Goal: Information Seeking & Learning: Learn about a topic

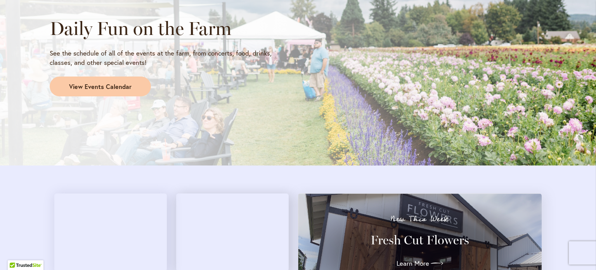
scroll to position [660, 0]
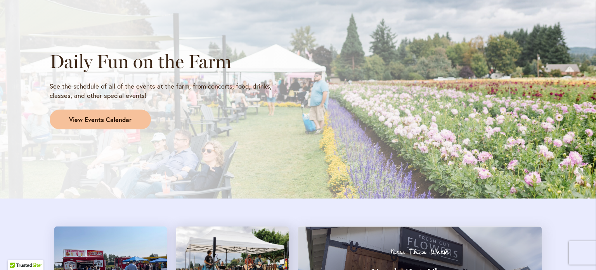
click at [87, 115] on span "View Events Calendar" at bounding box center [100, 119] width 63 height 9
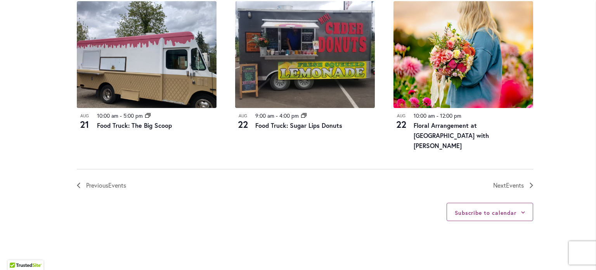
scroll to position [932, 0]
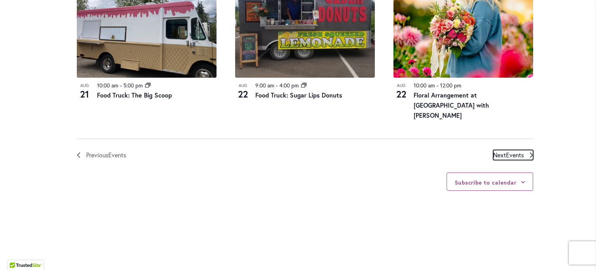
click at [506, 151] on span "Events" at bounding box center [515, 155] width 18 height 8
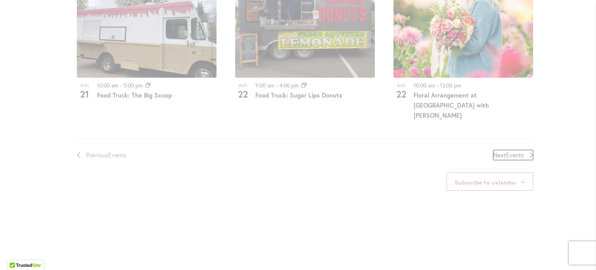
scroll to position [383, 0]
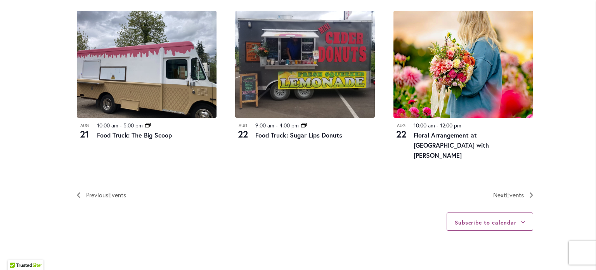
scroll to position [893, 0]
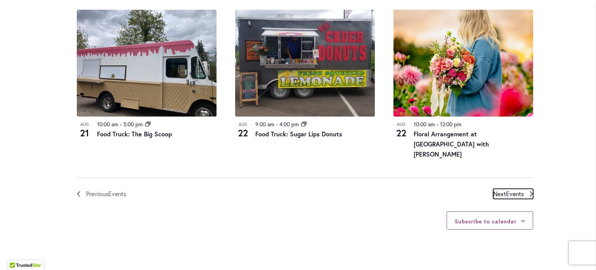
click at [509, 189] on span "Events" at bounding box center [515, 193] width 18 height 8
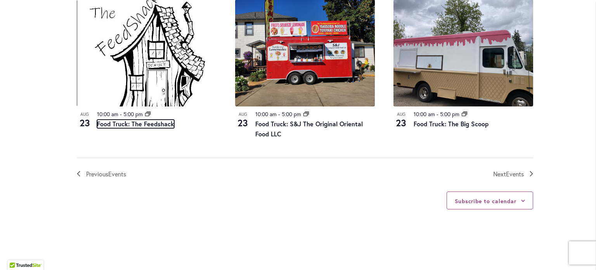
click at [132, 122] on link "Food Truck: The Feedshack" at bounding box center [135, 124] width 77 height 9
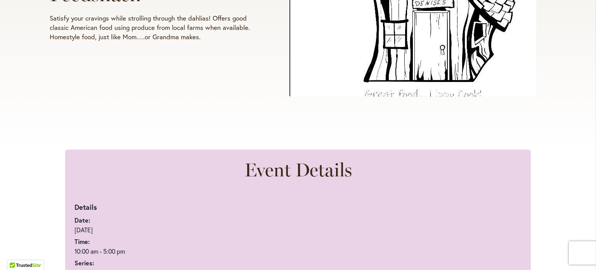
scroll to position [311, 0]
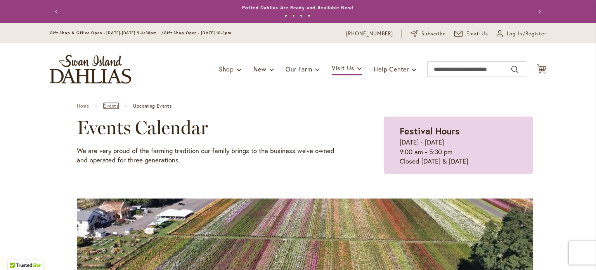
click at [109, 106] on link "Events" at bounding box center [111, 105] width 15 height 5
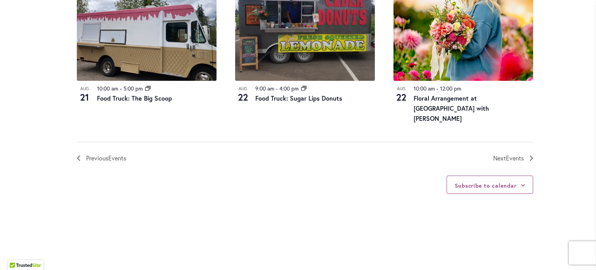
scroll to position [893, 0]
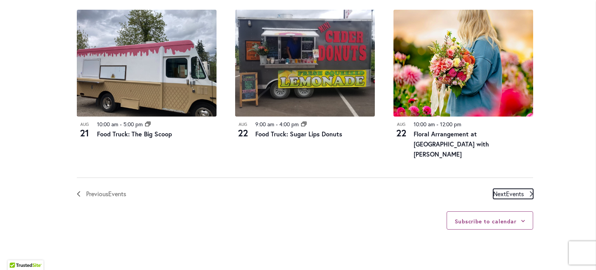
click at [507, 190] on span "Events" at bounding box center [515, 193] width 18 height 8
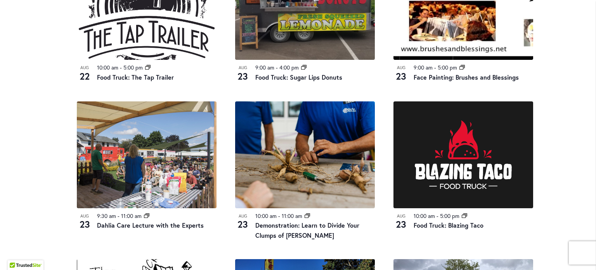
scroll to position [655, 0]
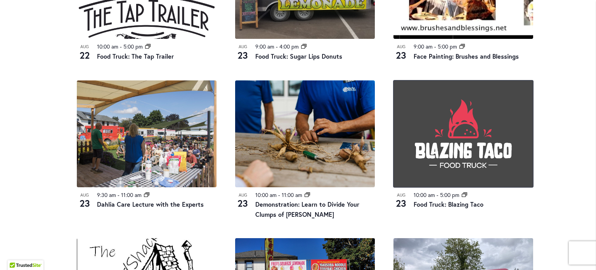
click at [443, 164] on img at bounding box center [464, 133] width 140 height 107
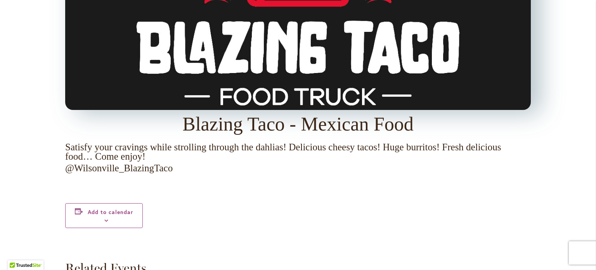
scroll to position [815, 0]
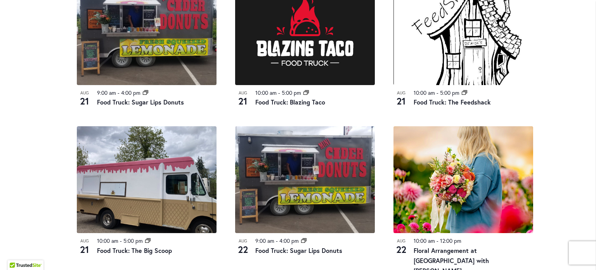
scroll to position [1009, 0]
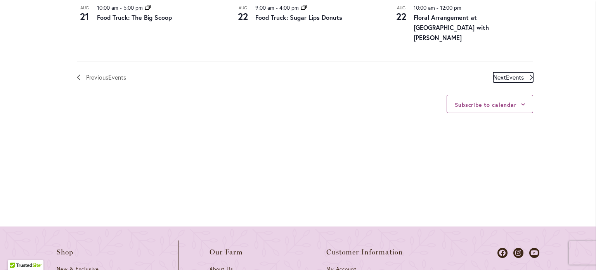
click at [501, 75] on span "Next Events" at bounding box center [508, 77] width 31 height 10
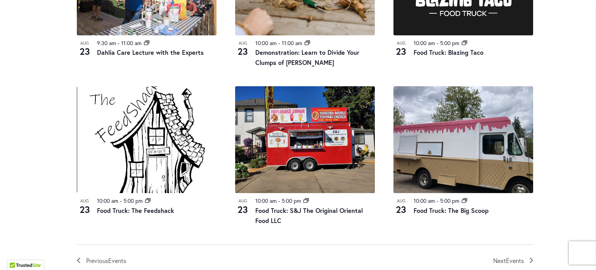
scroll to position [849, 0]
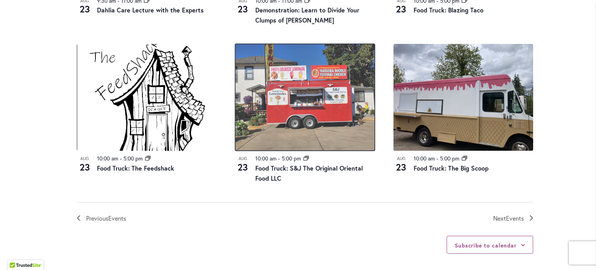
click at [275, 109] on img at bounding box center [305, 97] width 140 height 107
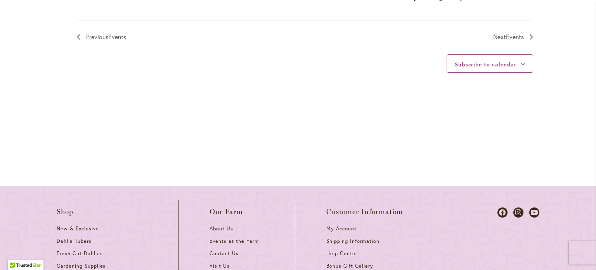
scroll to position [932, 0]
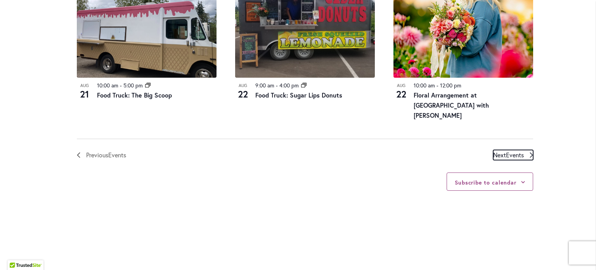
click at [506, 151] on span "Events" at bounding box center [515, 155] width 18 height 8
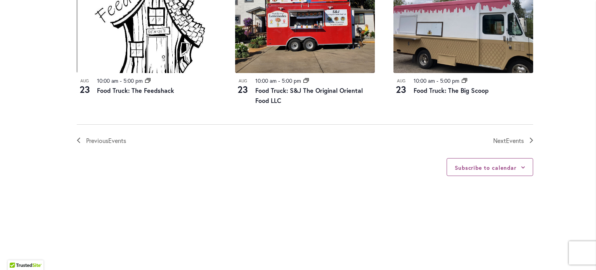
scroll to position [965, 0]
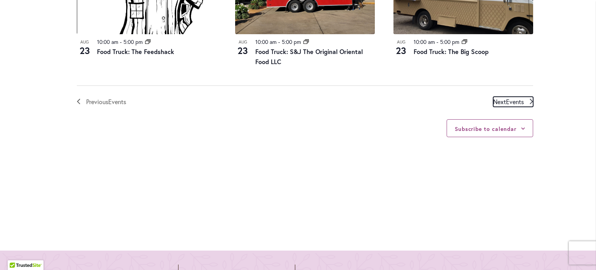
click at [496, 101] on span "Next Events" at bounding box center [508, 102] width 31 height 10
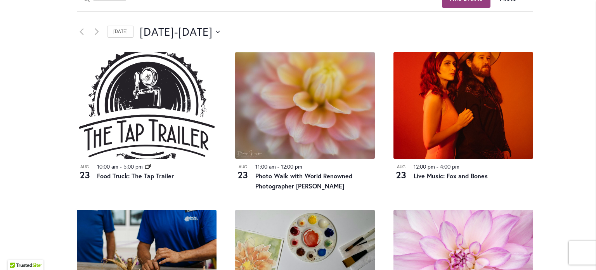
scroll to position [422, 0]
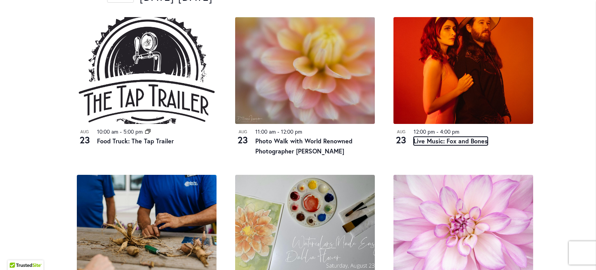
click at [441, 139] on link "Live Music: Fox and Bones" at bounding box center [451, 141] width 74 height 9
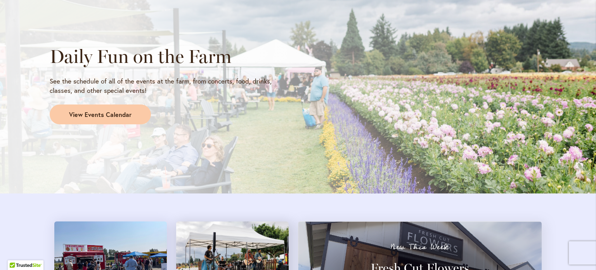
scroll to position [699, 0]
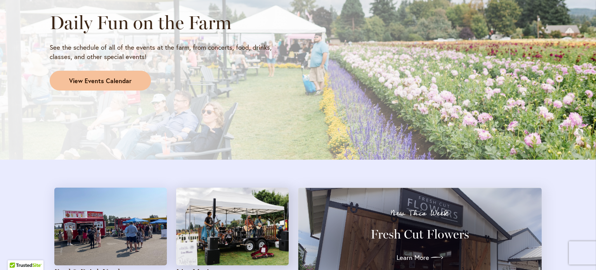
click at [88, 78] on span "View Events Calendar" at bounding box center [100, 80] width 63 height 9
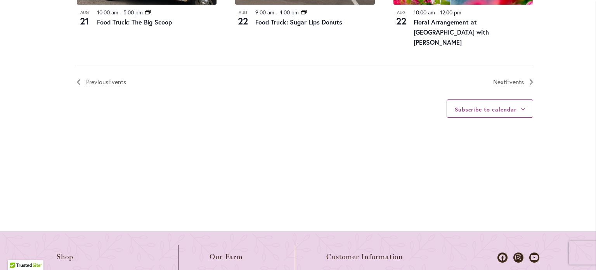
scroll to position [1009, 0]
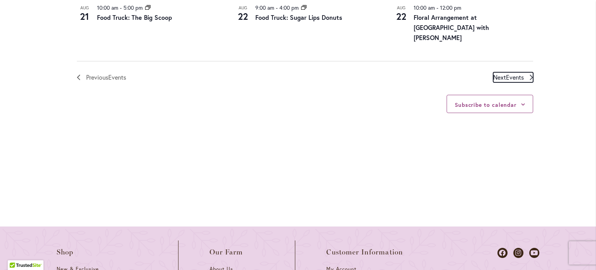
click at [514, 75] on span "Events" at bounding box center [515, 77] width 18 height 8
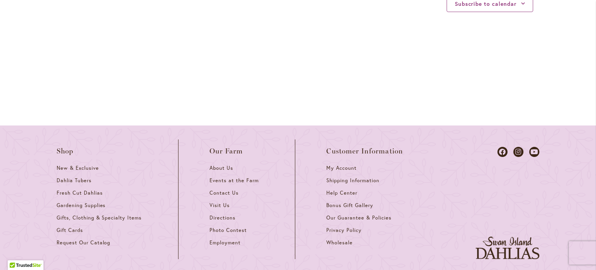
scroll to position [926, 0]
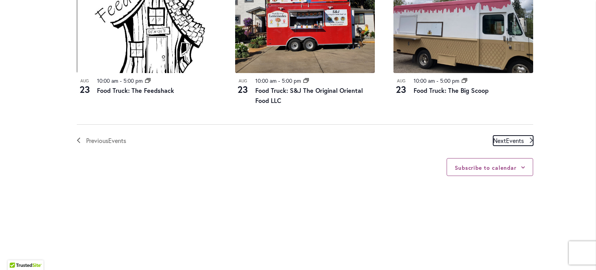
click at [506, 141] on span "Events" at bounding box center [515, 140] width 18 height 8
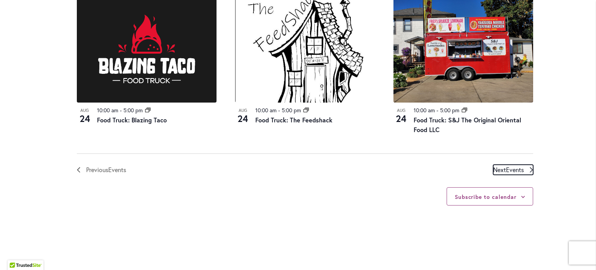
click at [517, 165] on span "Events" at bounding box center [515, 169] width 18 height 8
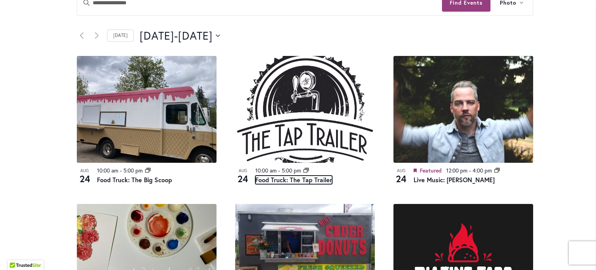
click at [304, 177] on link "Food Truck: The Tap Trailer" at bounding box center [293, 179] width 77 height 9
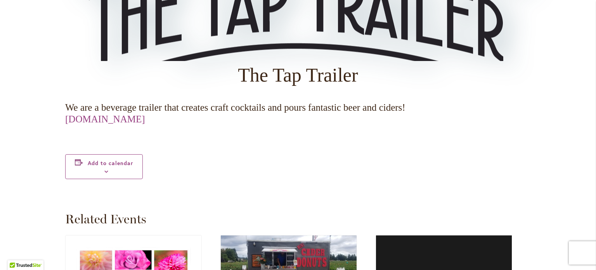
scroll to position [971, 0]
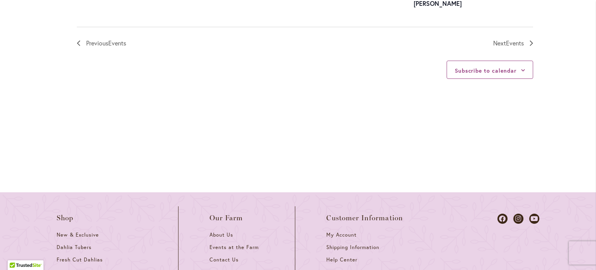
scroll to position [1048, 0]
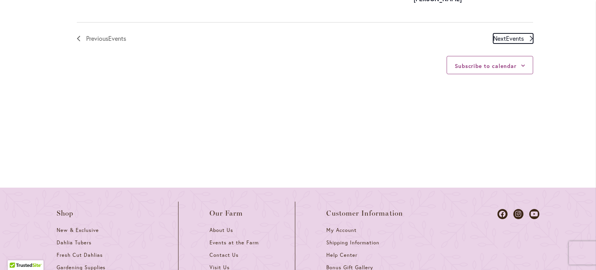
click at [506, 35] on span "Events" at bounding box center [515, 38] width 18 height 8
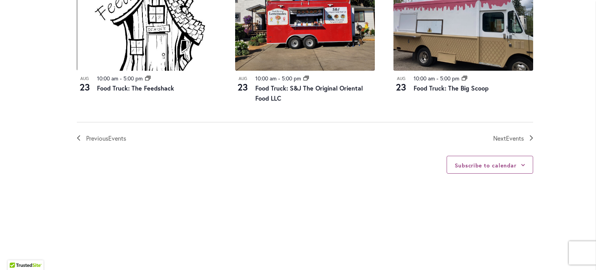
scroll to position [926, 0]
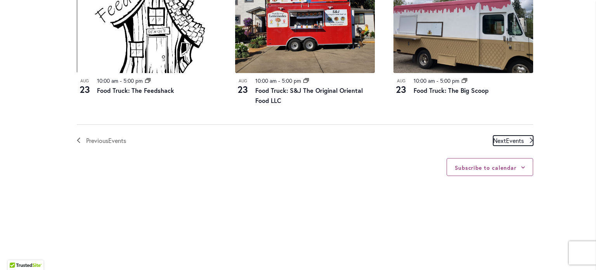
click at [511, 141] on span "Events" at bounding box center [515, 140] width 18 height 8
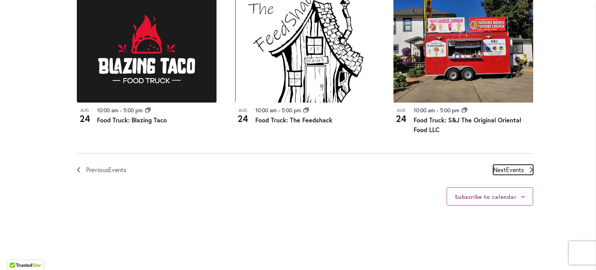
click at [506, 165] on span "Events" at bounding box center [515, 169] width 18 height 8
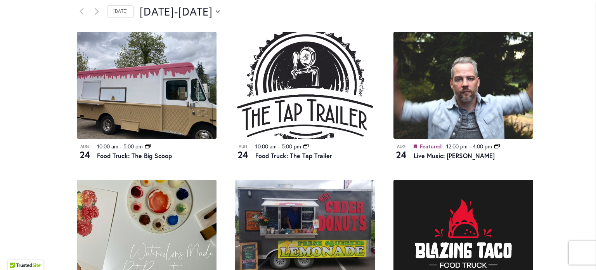
scroll to position [383, 0]
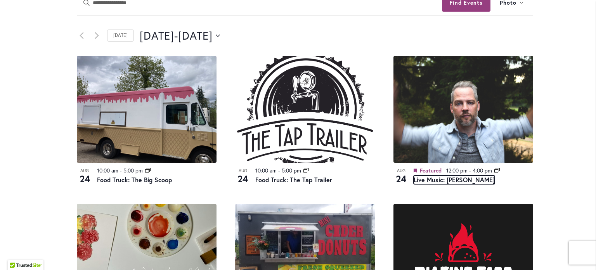
click at [439, 179] on link "Live Music: [PERSON_NAME]" at bounding box center [454, 179] width 81 height 9
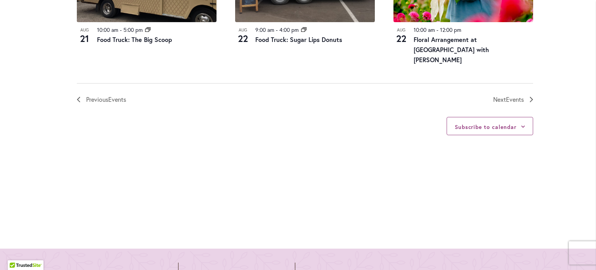
scroll to position [1009, 0]
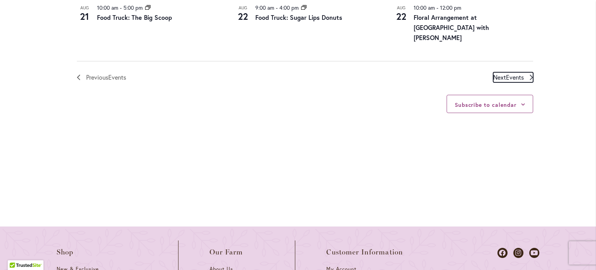
click at [497, 76] on span "Next Events" at bounding box center [508, 77] width 31 height 10
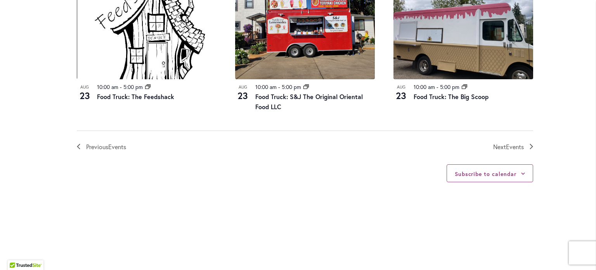
scroll to position [965, 0]
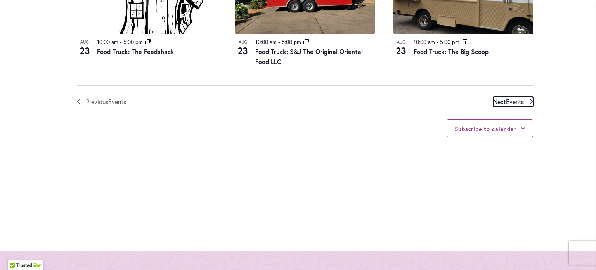
click at [502, 103] on span "Next Events" at bounding box center [508, 102] width 31 height 10
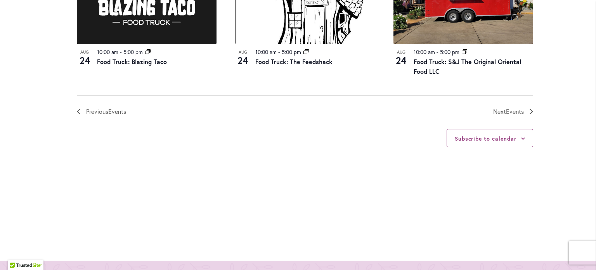
scroll to position [1004, 0]
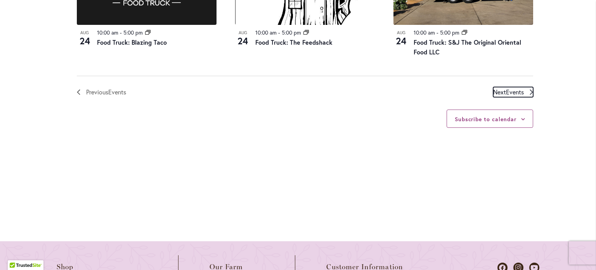
click at [508, 88] on span "Events" at bounding box center [515, 92] width 18 height 8
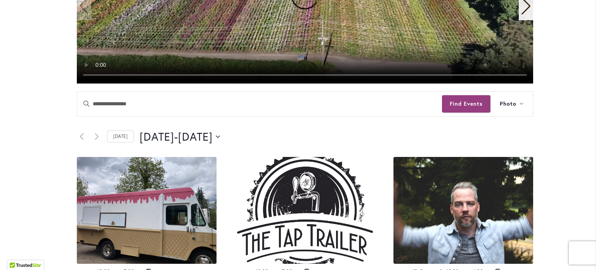
scroll to position [111, 0]
